Goal: Task Accomplishment & Management: Use online tool/utility

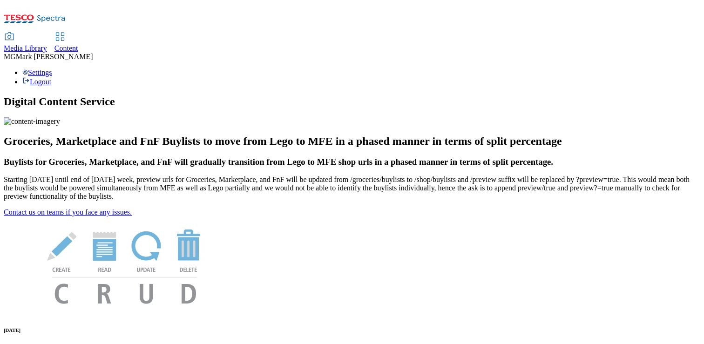
click at [78, 44] on div "Content" at bounding box center [66, 48] width 24 height 8
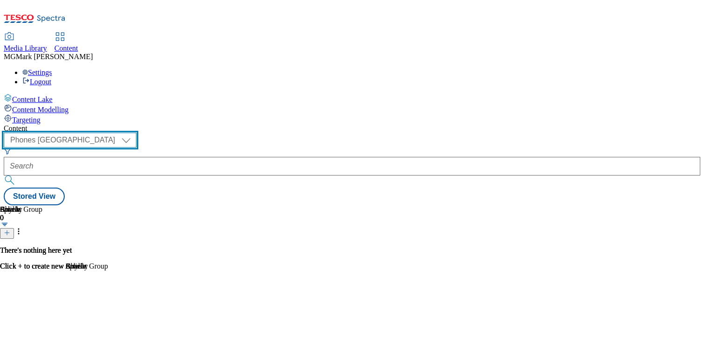
click at [136, 133] on select "Dotcom CZ Dotcom SK ghs-roi ghs-uk Phones UK" at bounding box center [70, 140] width 133 height 15
select select "ghs-uk"
click at [121, 133] on select "Dotcom CZ Dotcom SK ghs-roi ghs-uk Phones UK" at bounding box center [70, 140] width 133 height 15
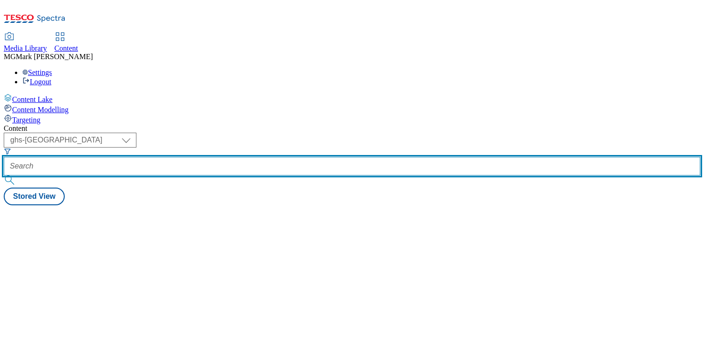
click at [225, 157] on input "text" at bounding box center [352, 166] width 696 height 19
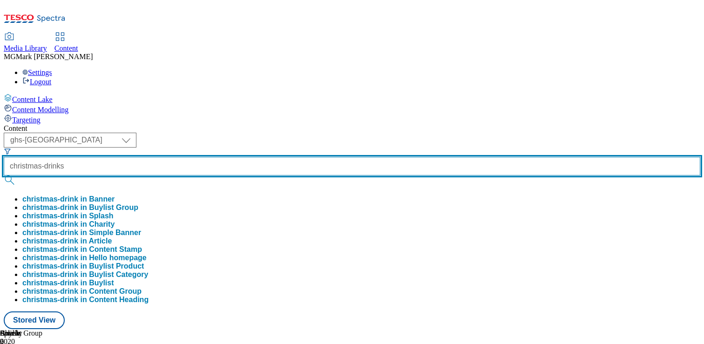
type input "christmas-drinks"
click at [4, 175] on button "submit" at bounding box center [10, 179] width 13 height 9
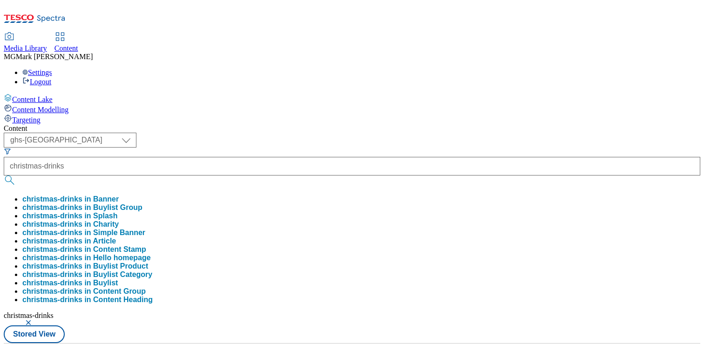
click at [404, 124] on div "Content ( optional ) Dotcom CZ Dotcom SK ghs-roi ghs-uk Phones UK ghs-uk christ…" at bounding box center [352, 286] width 696 height 324
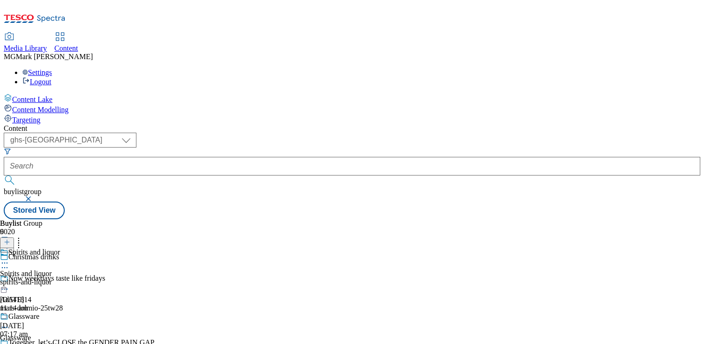
click at [195, 258] on div at bounding box center [97, 263] width 195 height 11
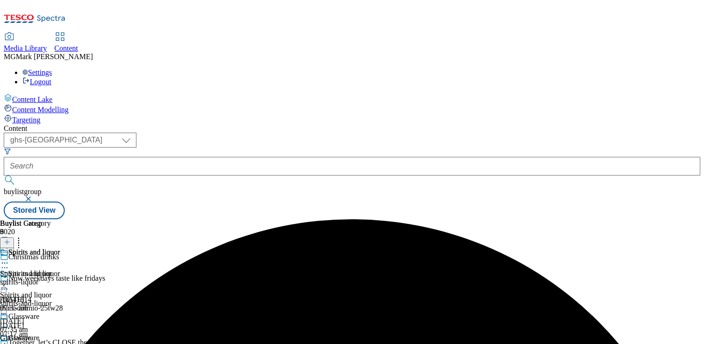
scroll to position [91, 0]
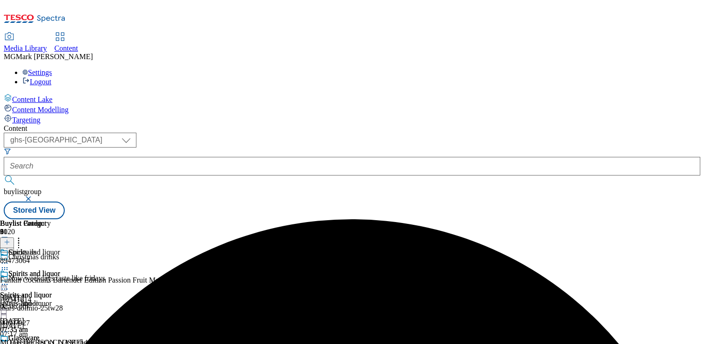
scroll to position [75, 0]
click at [9, 343] on icon at bounding box center [4, 348] width 9 height 9
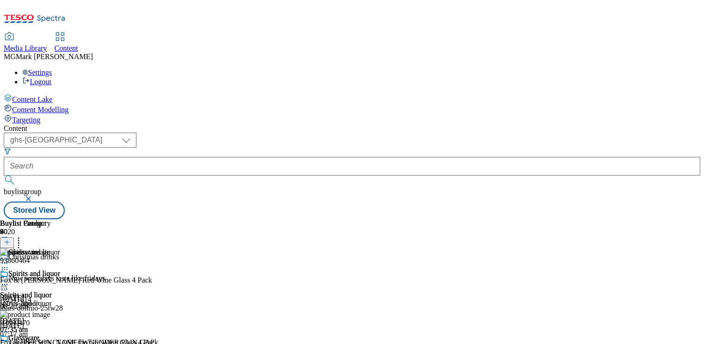
scroll to position [91, 0]
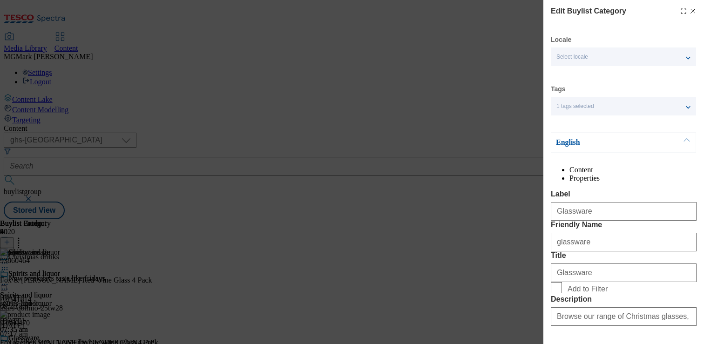
scroll to position [114, 0]
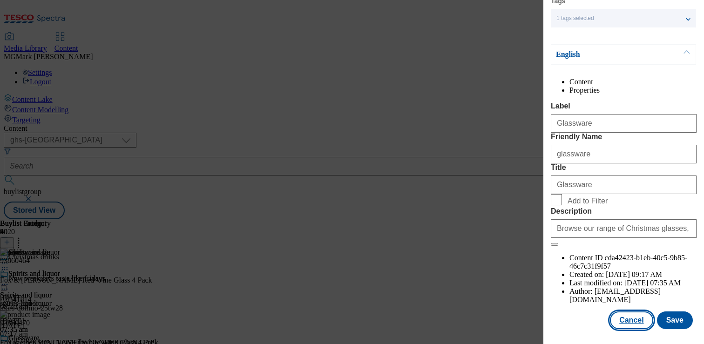
click at [635, 320] on button "Cancel" at bounding box center [631, 320] width 43 height 18
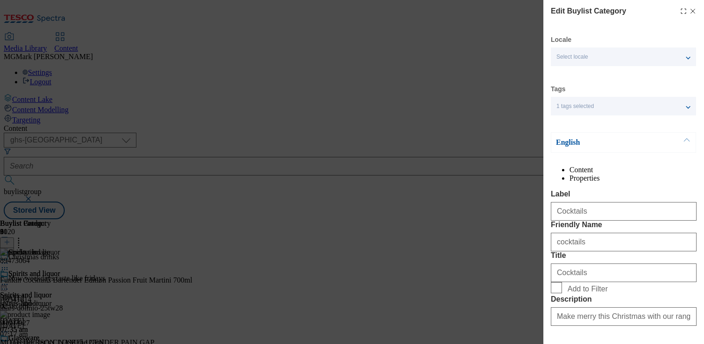
scroll to position [114, 0]
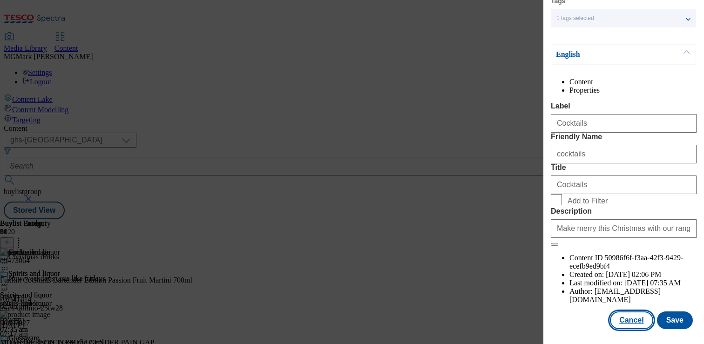
click at [634, 318] on button "Cancel" at bounding box center [631, 320] width 43 height 18
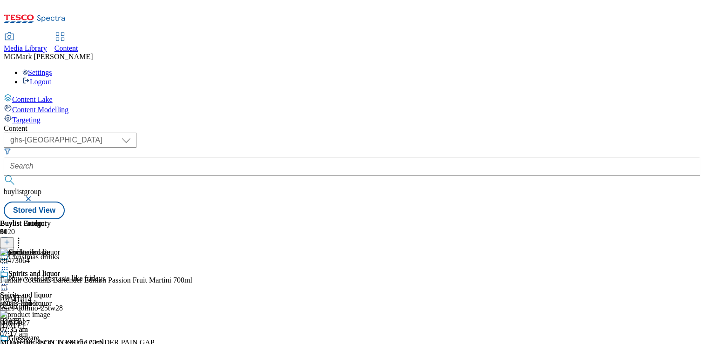
click at [9, 280] on icon at bounding box center [4, 284] width 9 height 9
click at [43, 298] on button "Edit" at bounding box center [31, 303] width 25 height 11
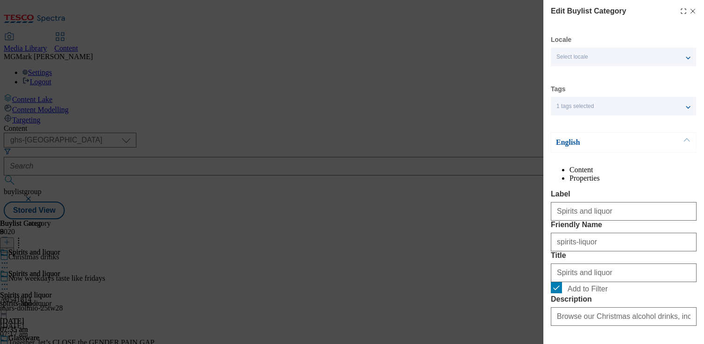
scroll to position [114, 0]
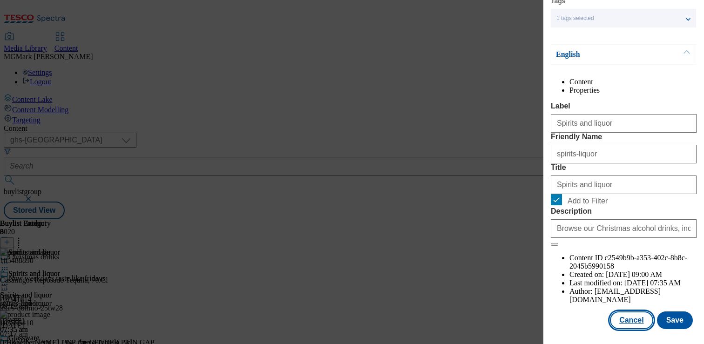
click at [641, 321] on button "Cancel" at bounding box center [631, 320] width 43 height 18
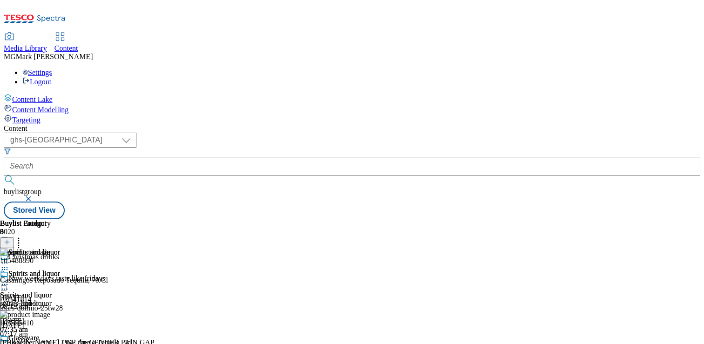
click at [9, 280] on icon at bounding box center [4, 284] width 9 height 9
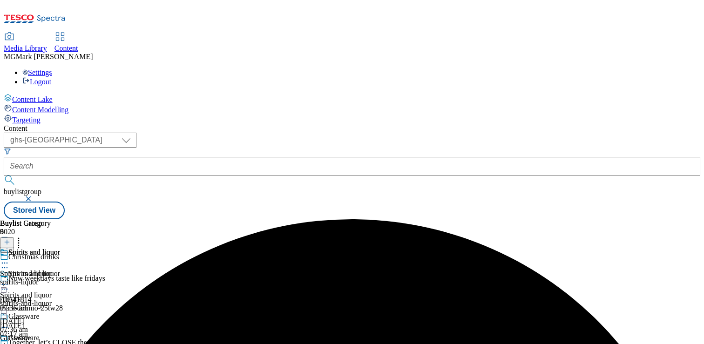
click at [195, 269] on div "Spirits and liquor Spirits and liquor spirits-and-liquor 21 Aug 2025 07:36 am" at bounding box center [97, 301] width 195 height 64
click at [9, 280] on icon at bounding box center [4, 284] width 9 height 9
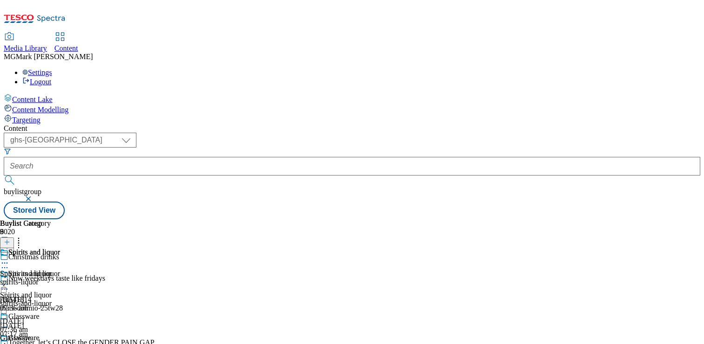
click at [9, 343] on icon at bounding box center [4, 348] width 9 height 9
click at [34, 196] on button "button" at bounding box center [29, 199] width 9 height 6
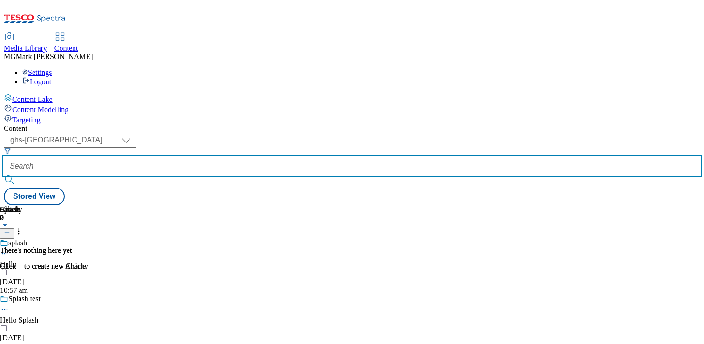
click at [239, 157] on input "text" at bounding box center [352, 166] width 696 height 19
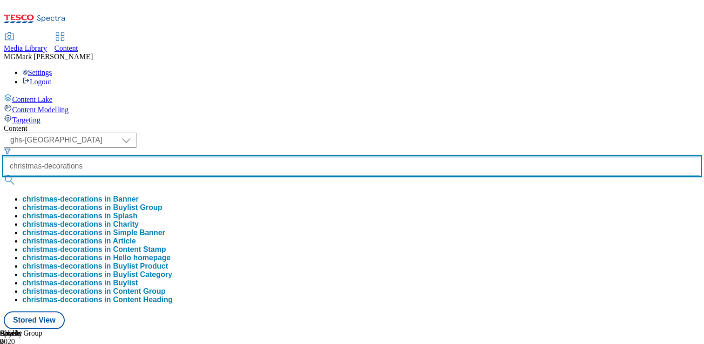
type input "christmas-decorations"
click at [4, 175] on button "submit" at bounding box center [10, 179] width 13 height 9
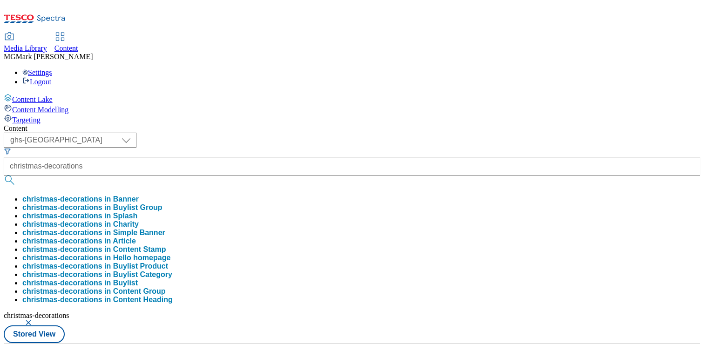
click at [389, 124] on div "Content" at bounding box center [352, 128] width 696 height 8
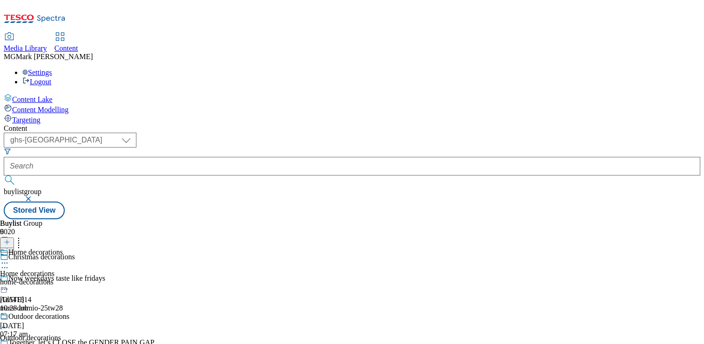
click at [113, 248] on div "Home decorations Home decorations home-decorations 20 Aug 2025 10:28 am" at bounding box center [56, 280] width 113 height 64
click at [8, 284] on circle at bounding box center [7, 284] width 1 height 1
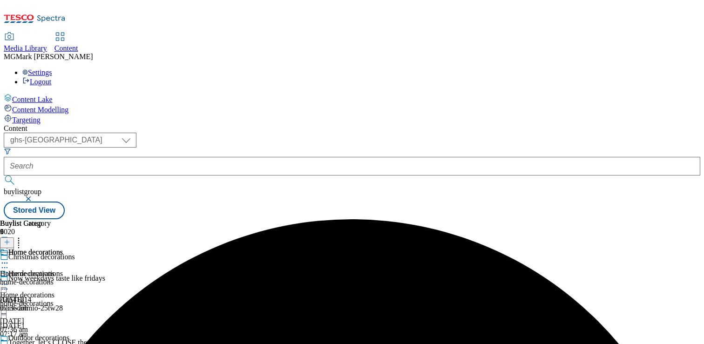
click at [9, 343] on icon at bounding box center [4, 348] width 9 height 9
click at [63, 307] on div "Home decorations Home decorations home-decorations 21 Aug 2025 07:36 am" at bounding box center [31, 280] width 63 height 64
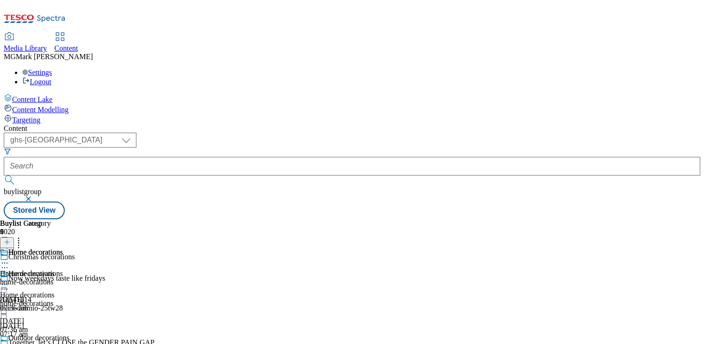
click at [9, 343] on icon at bounding box center [4, 348] width 9 height 9
click at [113, 299] on div "home-decorations" at bounding box center [56, 303] width 113 height 8
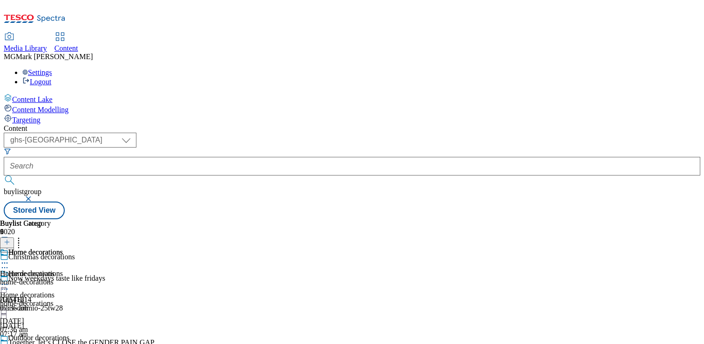
click at [47, 44] on span "Media Library" at bounding box center [25, 48] width 43 height 8
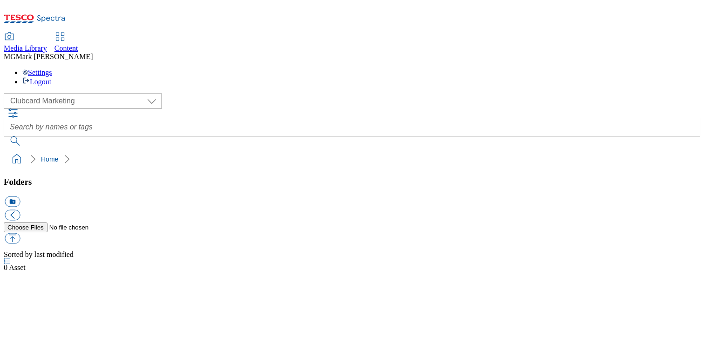
scroll to position [0, 0]
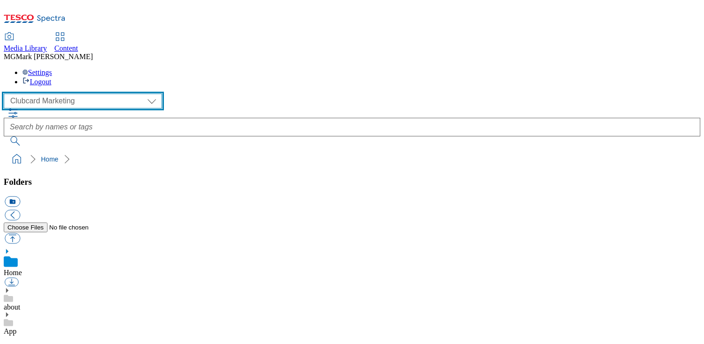
click at [85, 94] on select "Clubcard Marketing Dotcom UK FnF Stores GHS Marketing UK GHS Product UK GHS ROI…" at bounding box center [83, 101] width 158 height 15
click at [7, 94] on select "Clubcard Marketing Dotcom UK FnF Stores GHS Marketing UK GHS Product UK GHS ROI…" at bounding box center [83, 101] width 158 height 15
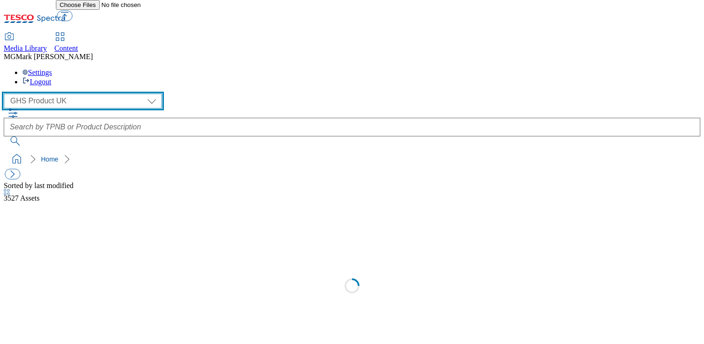
click at [84, 94] on select "Clubcard Marketing Dotcom UK FnF Stores GHS Marketing UK GHS Product UK GHS ROI…" at bounding box center [83, 101] width 158 height 15
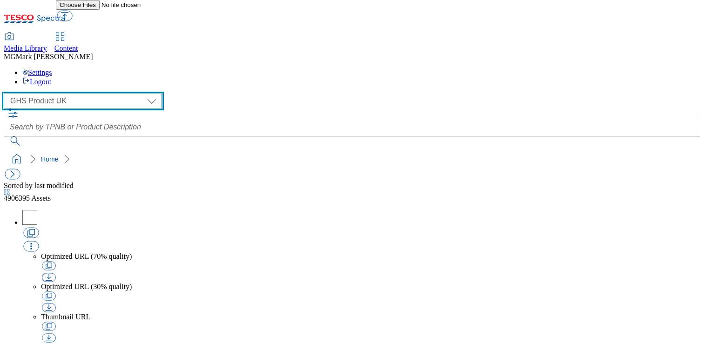
select select "flare-ghs-mktg"
click at [7, 94] on select "Clubcard Marketing Dotcom UK FnF Stores GHS Marketing UK GHS Product UK GHS ROI…" at bounding box center [83, 101] width 158 height 15
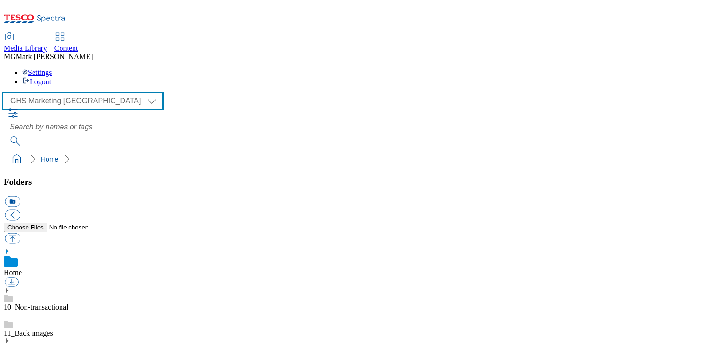
scroll to position [845, 0]
